Goal: Information Seeking & Learning: Learn about a topic

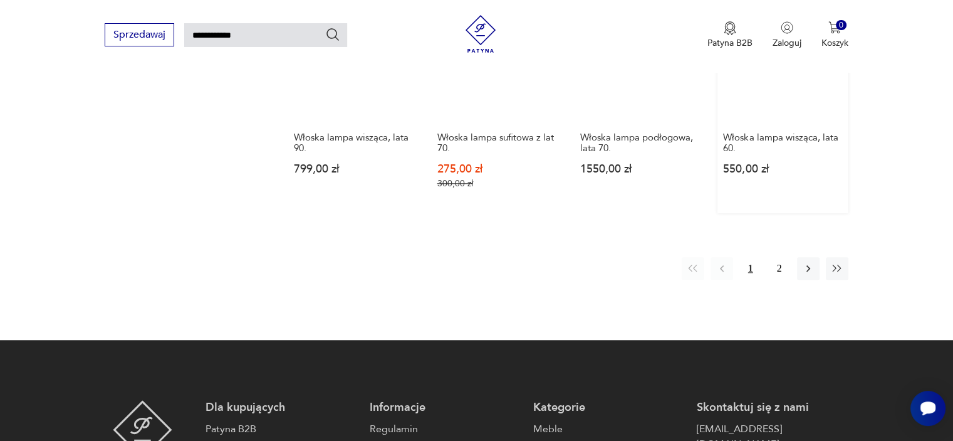
scroll to position [1047, 0]
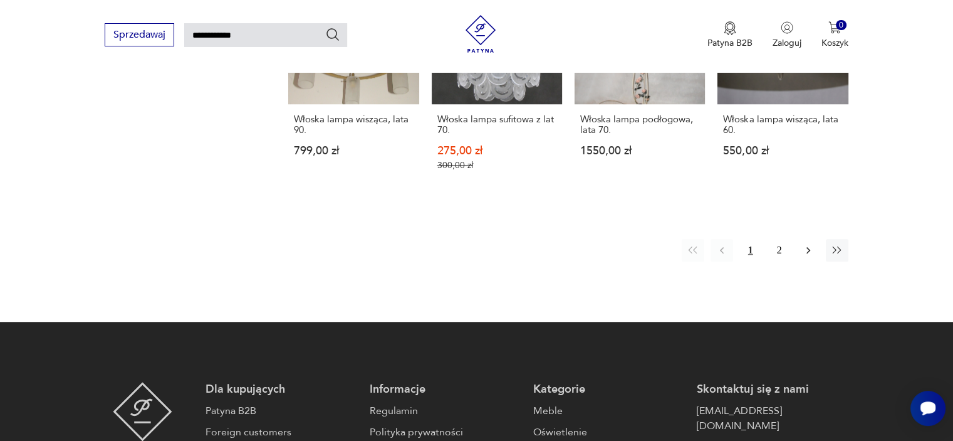
click at [805, 244] on icon "button" at bounding box center [808, 250] width 13 height 13
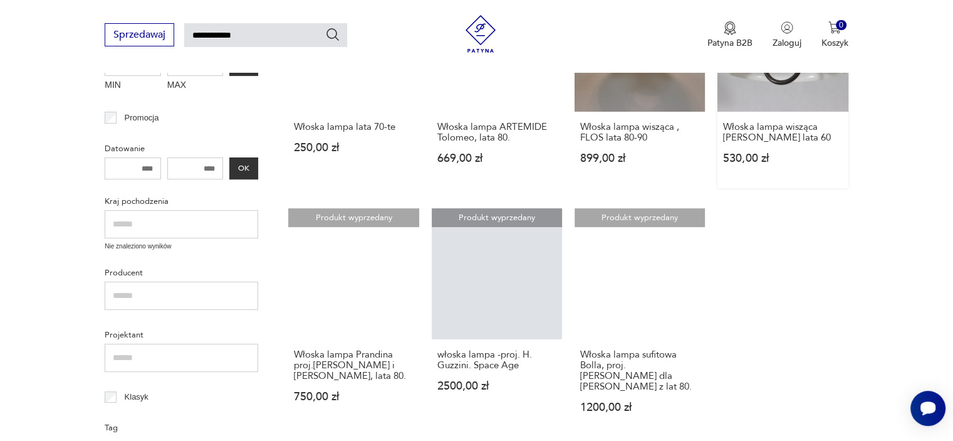
scroll to position [295, 0]
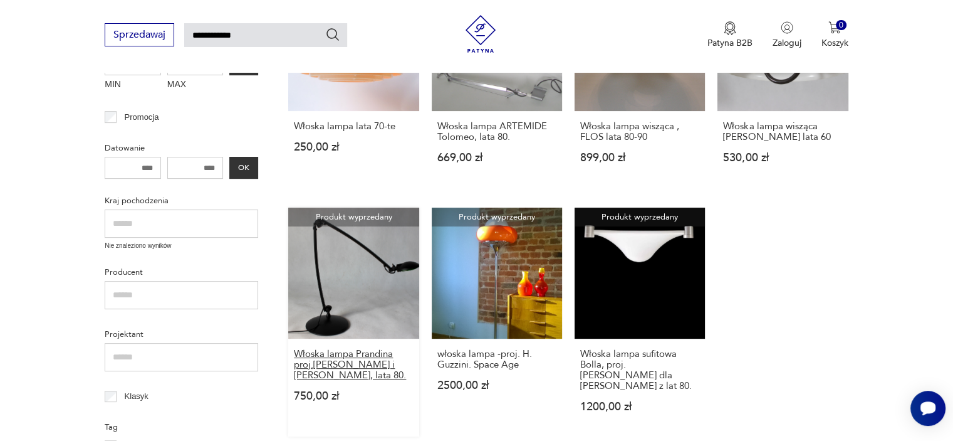
click at [320, 371] on h3 "Włoska lampa Prandina proj.[PERSON_NAME] i [PERSON_NAME], lata 80." at bounding box center [353, 364] width 119 height 32
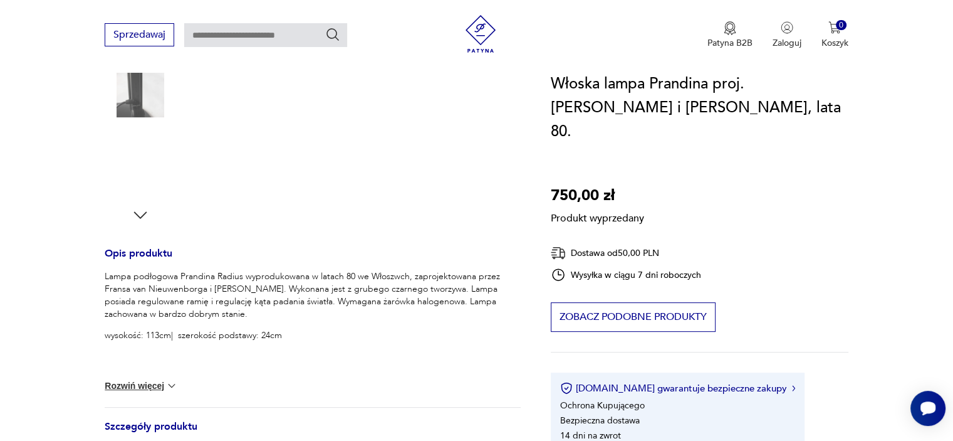
scroll to position [376, 0]
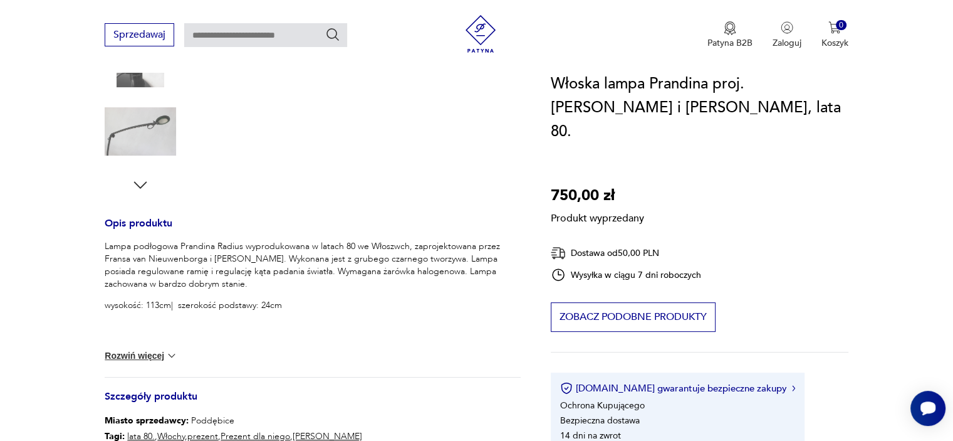
click at [123, 357] on button "Rozwiń więcej" at bounding box center [141, 355] width 73 height 13
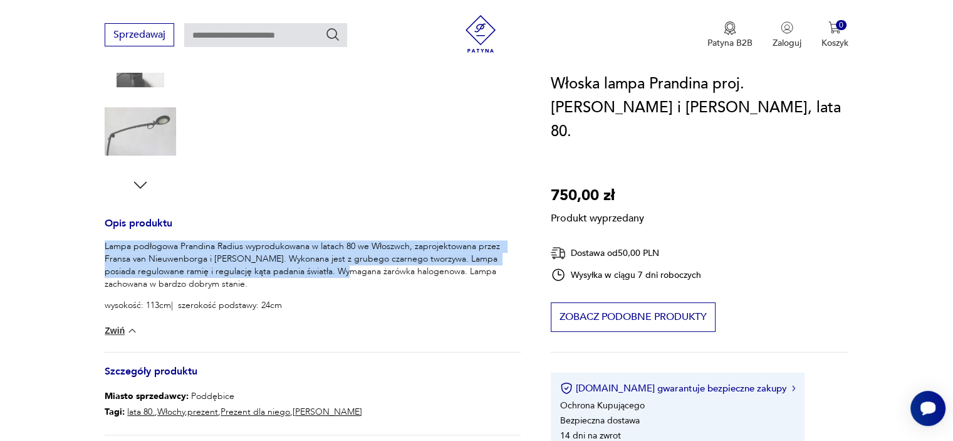
drag, startPoint x: 105, startPoint y: 245, endPoint x: 332, endPoint y: 273, distance: 228.6
click at [332, 273] on p "Lampa podłogowa Prandina Radius wyprodukowana w latach 80 we Włoszwch, zaprojek…" at bounding box center [313, 265] width 416 height 50
copy p "Lampa podłogowa Prandina Radius wyprodukowana w latach 80 we Włoszwch, zaprojek…"
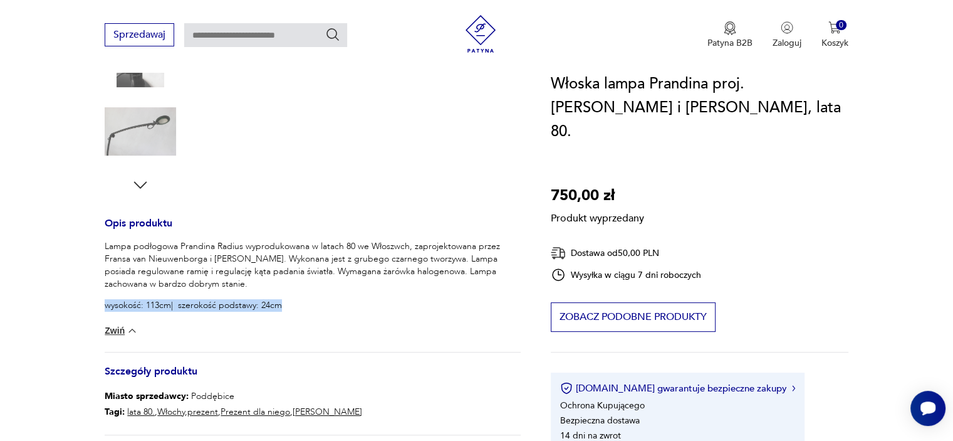
drag, startPoint x: 280, startPoint y: 303, endPoint x: 96, endPoint y: 308, distance: 184.3
click at [96, 308] on section "Produkt wyprzedany Opis produktu Lampa podłogowa Prandina Radius wyprodukowana …" at bounding box center [476, 179] width 953 height 696
copy p "wysokość: 113cm| szerokość podstawy: 24cm"
